Goal: Find specific page/section: Find specific page/section

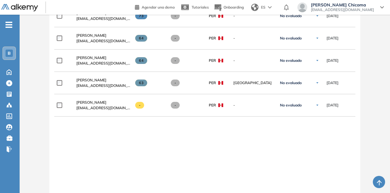
scroll to position [285, 0]
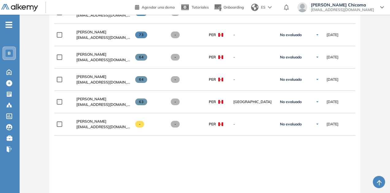
scroll to position [317, 0]
